Goal: Find specific page/section

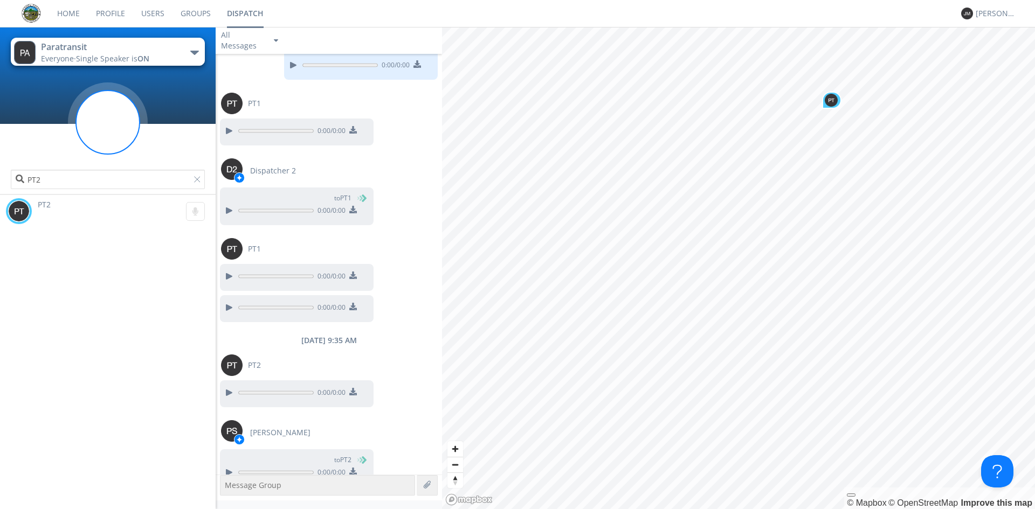
scroll to position [1545, 0]
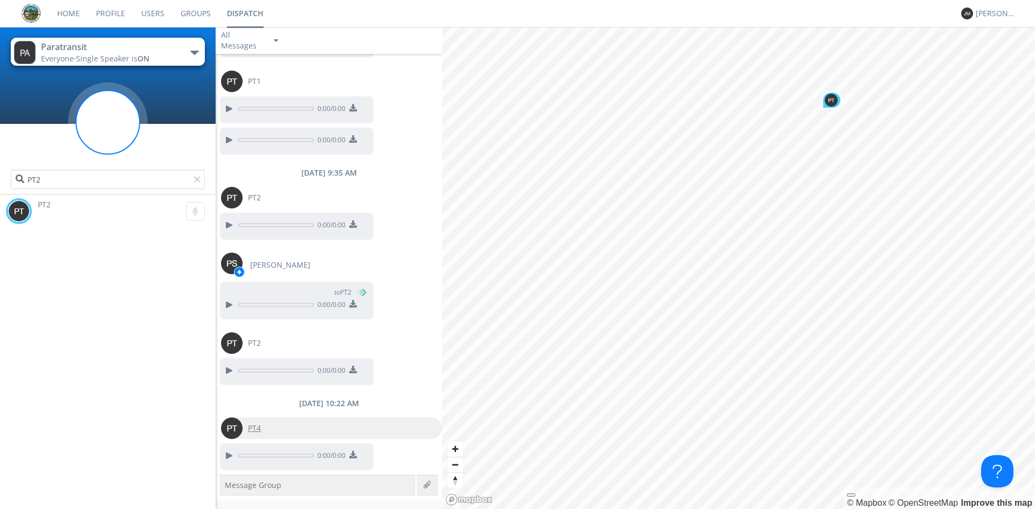
click at [260, 434] on div "PT4" at bounding box center [255, 429] width 24 height 22
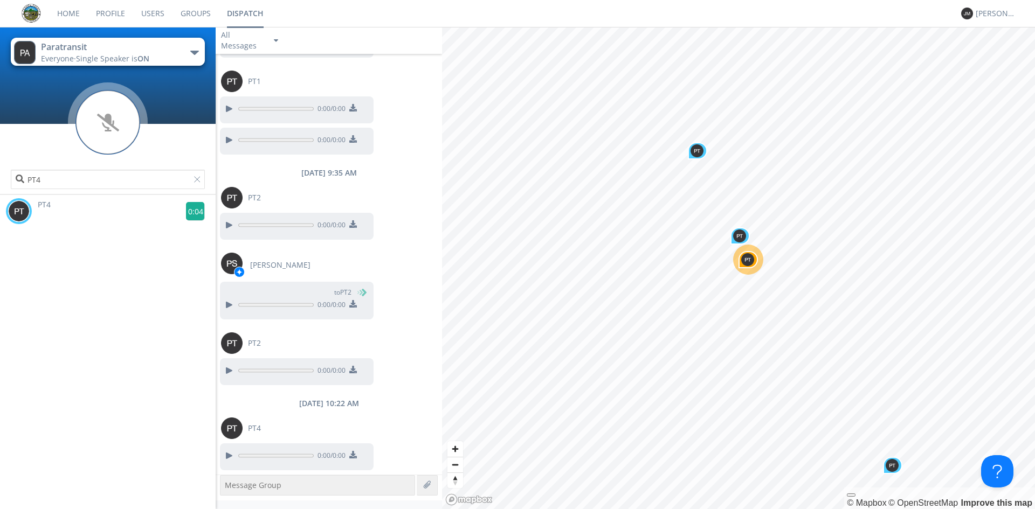
click at [192, 209] on g at bounding box center [195, 211] width 19 height 19
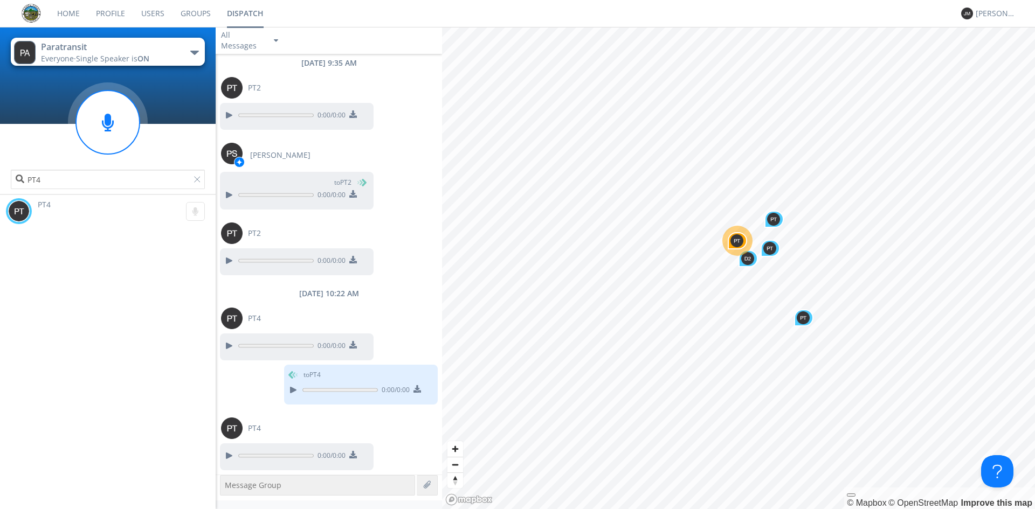
scroll to position [1740, 0]
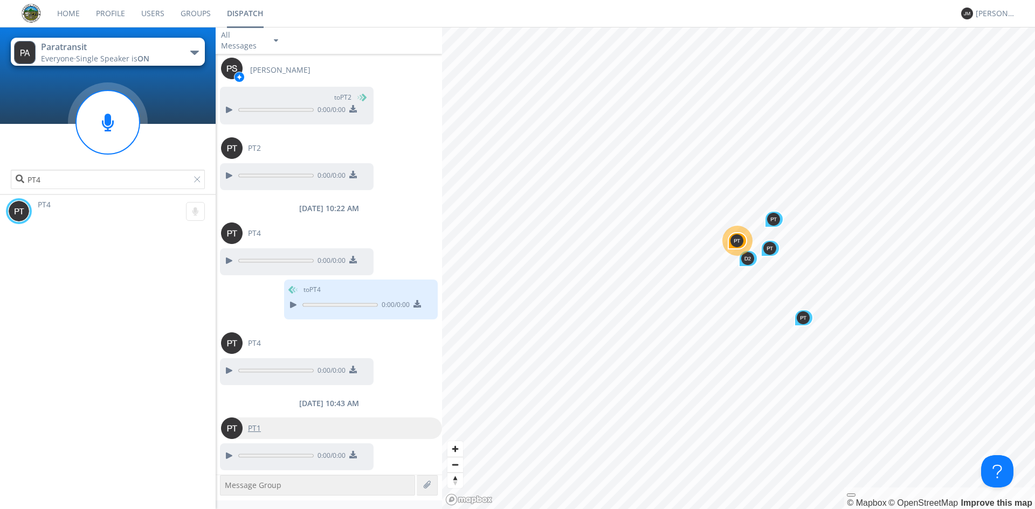
click at [251, 426] on span "PT1" at bounding box center [254, 428] width 13 height 11
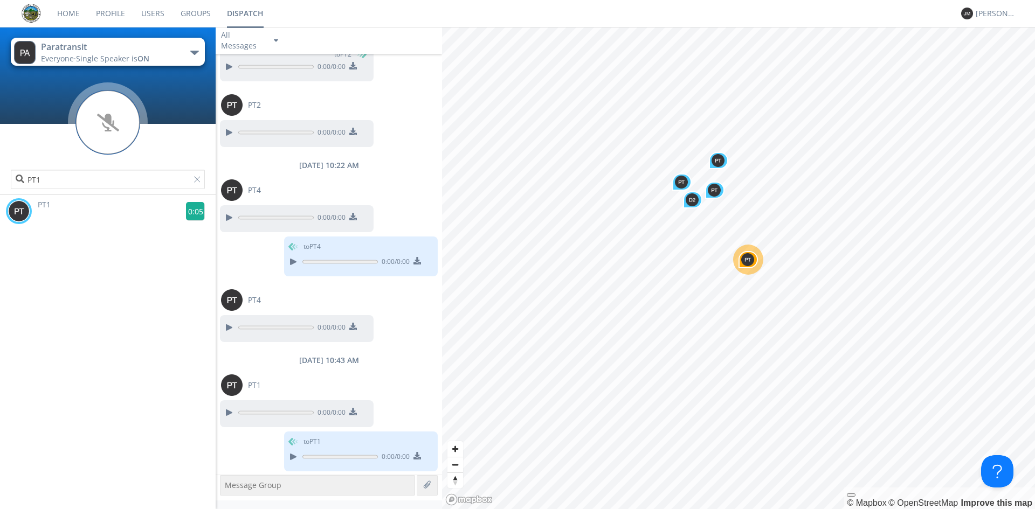
scroll to position [1784, 0]
click at [188, 209] on g at bounding box center [195, 211] width 19 height 19
click at [195, 216] on g at bounding box center [195, 211] width 19 height 19
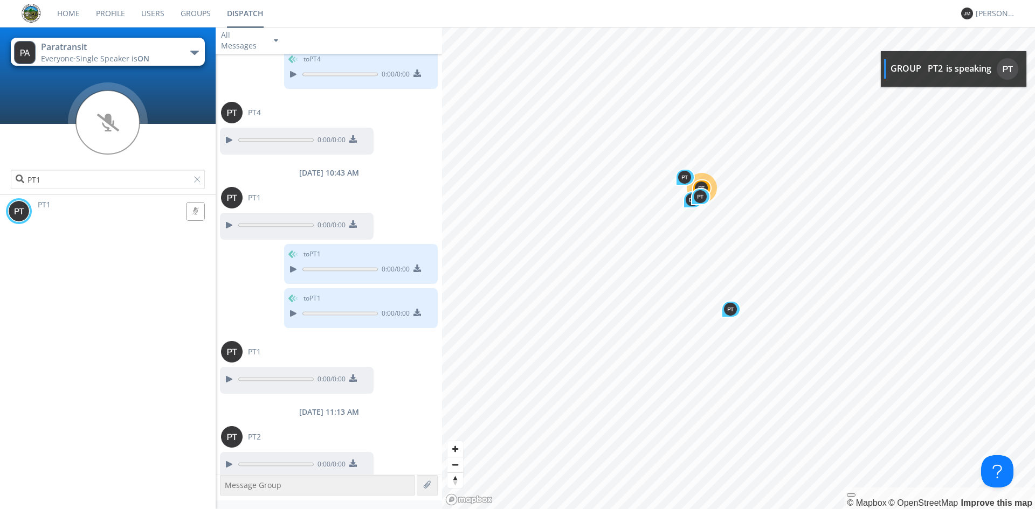
scroll to position [1980, 0]
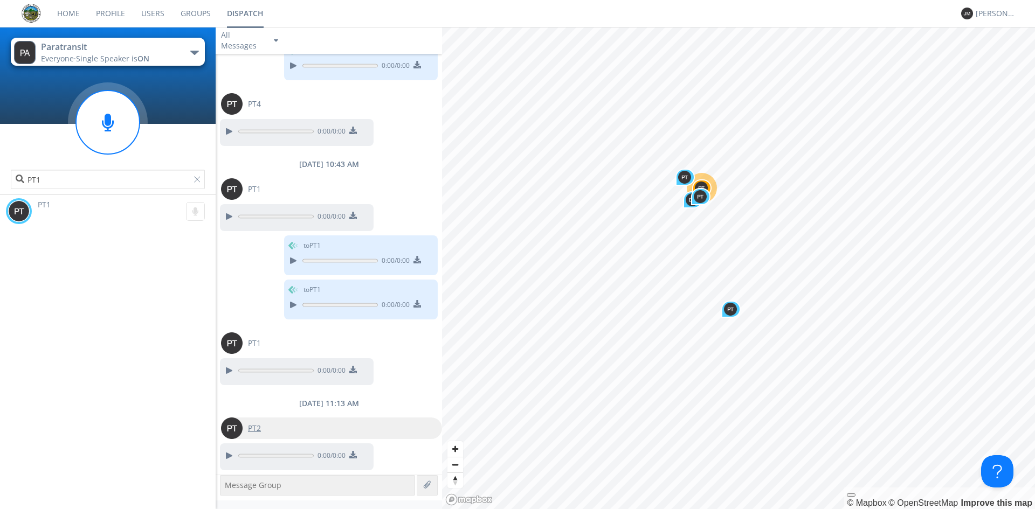
click at [260, 435] on div "PT2" at bounding box center [255, 429] width 24 height 22
type input "PT2"
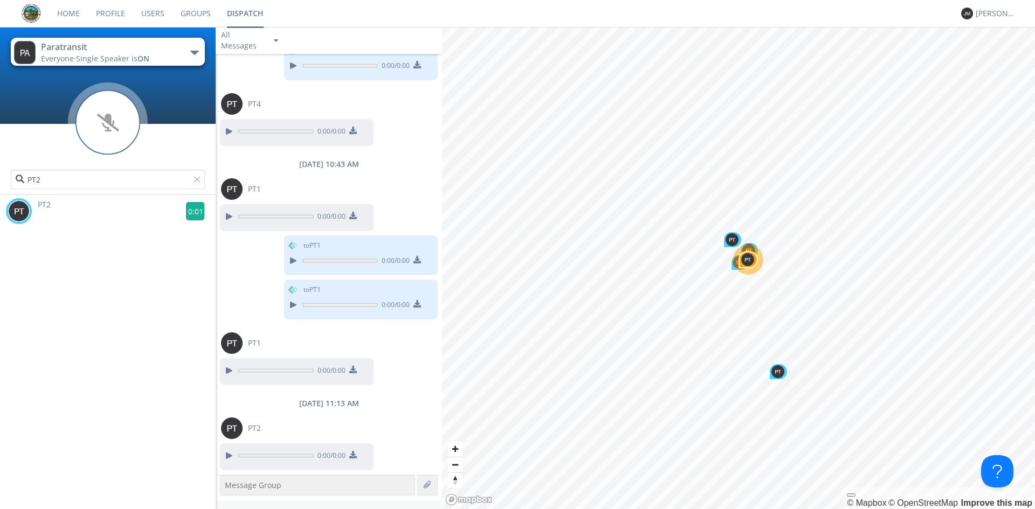
click at [189, 205] on g at bounding box center [195, 211] width 19 height 19
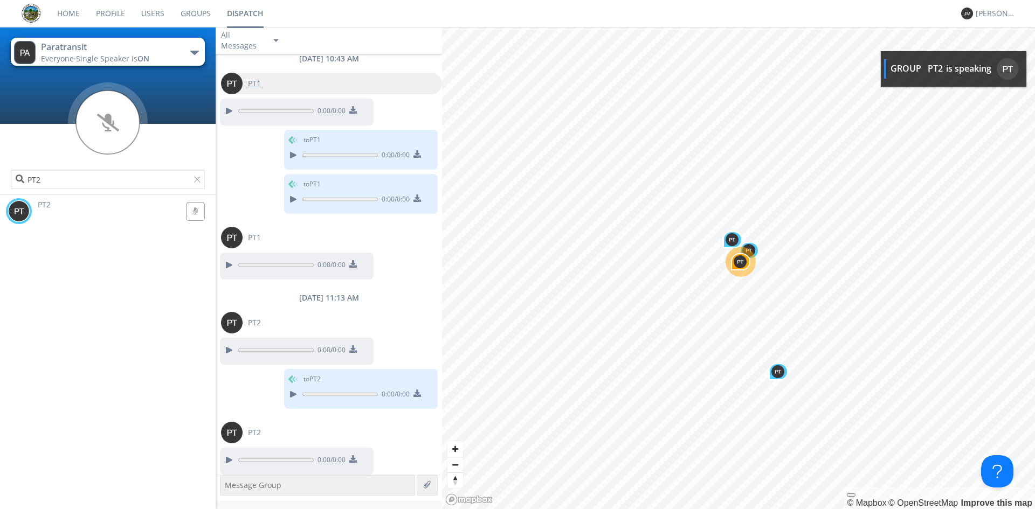
scroll to position [2089, 0]
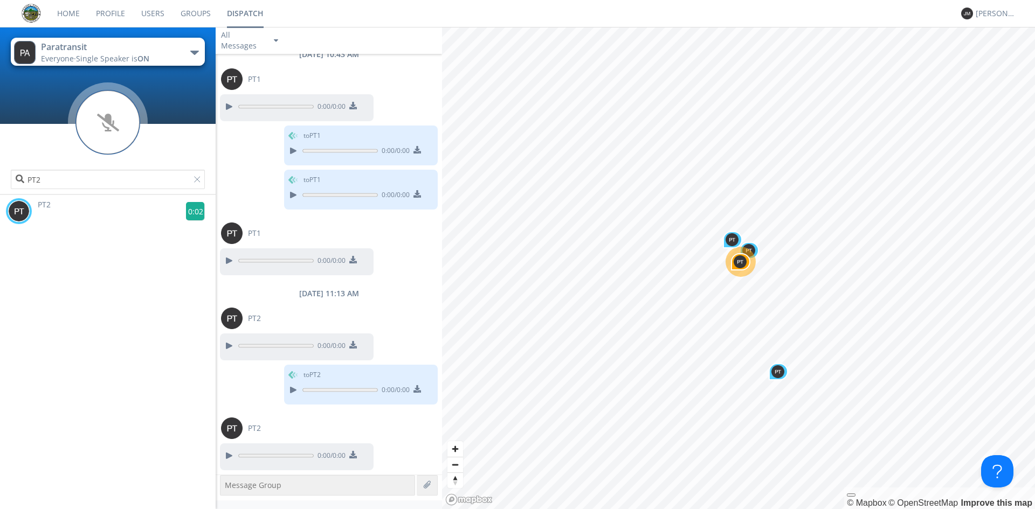
click at [192, 210] on g at bounding box center [195, 211] width 19 height 19
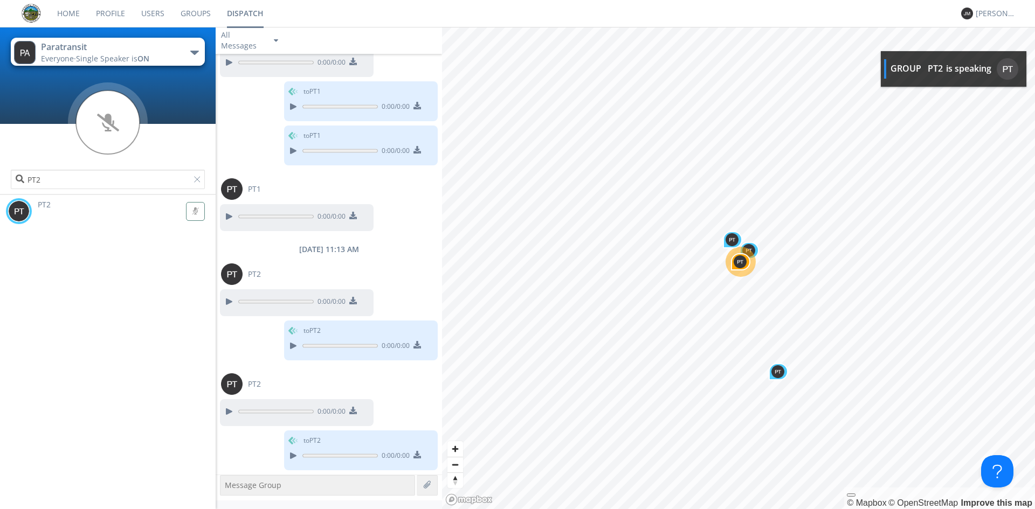
scroll to position [2199, 0]
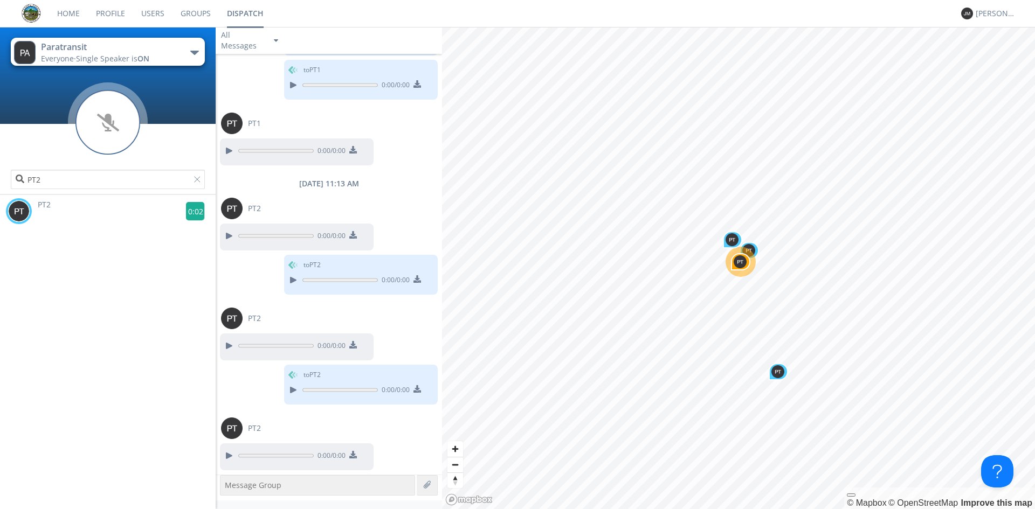
click at [186, 208] on g at bounding box center [195, 211] width 19 height 19
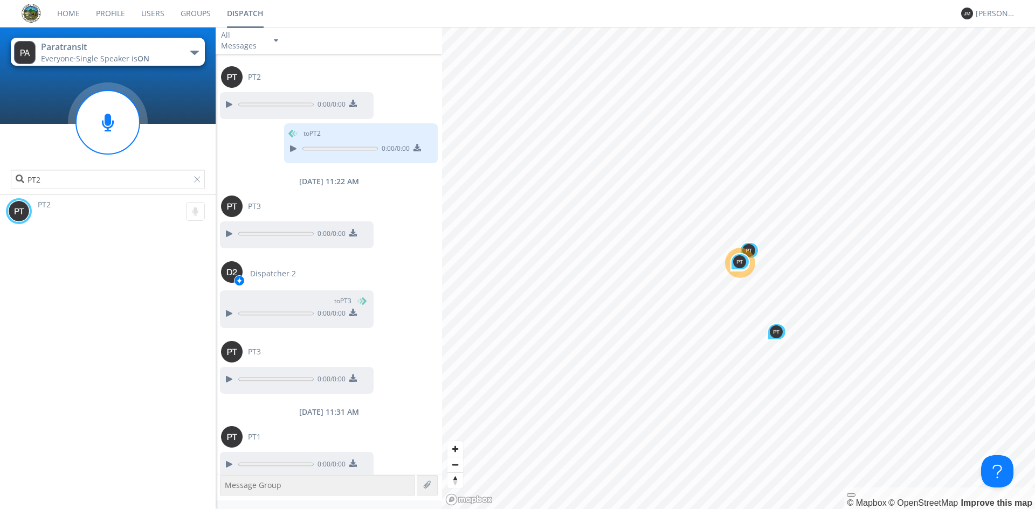
scroll to position [2559, 0]
